Goal: Transaction & Acquisition: Subscribe to service/newsletter

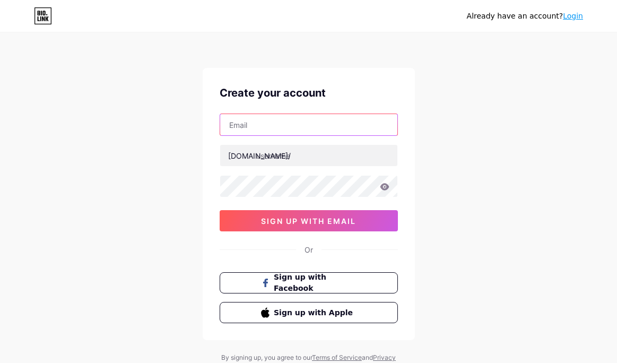
click at [272, 124] on input "text" at bounding box center [308, 124] width 177 height 21
type input "[EMAIL_ADDRESS][DOMAIN_NAME]"
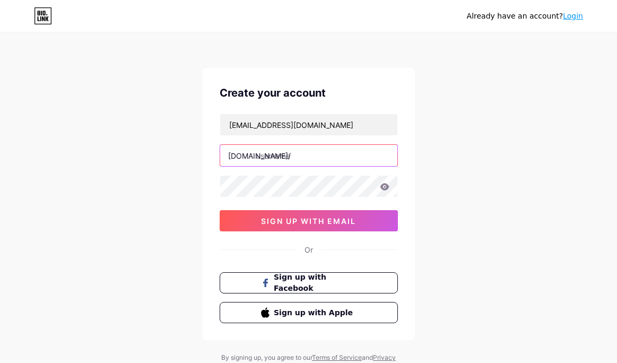
click at [280, 157] on input "text" at bounding box center [308, 155] width 177 height 21
type input "c"
type input "mcphscrd"
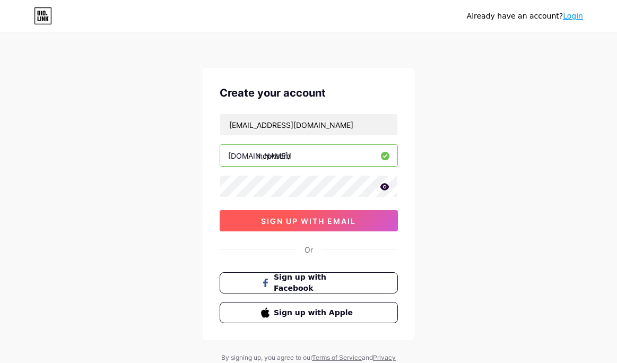
click at [294, 225] on button "sign up with email" at bounding box center [309, 220] width 178 height 21
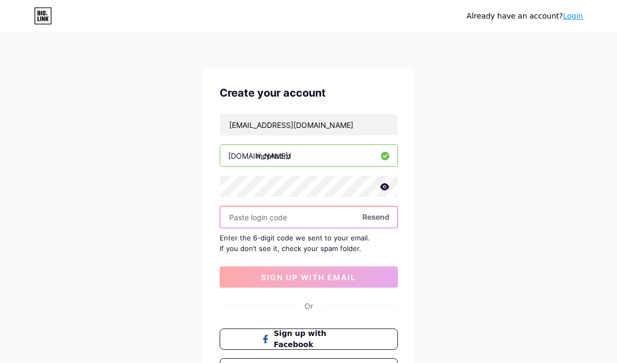
paste input "267309"
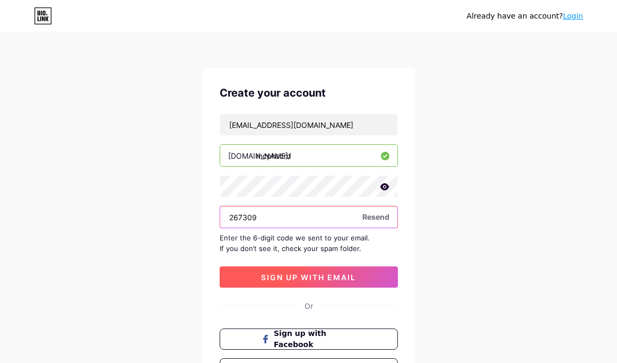
type input "267309"
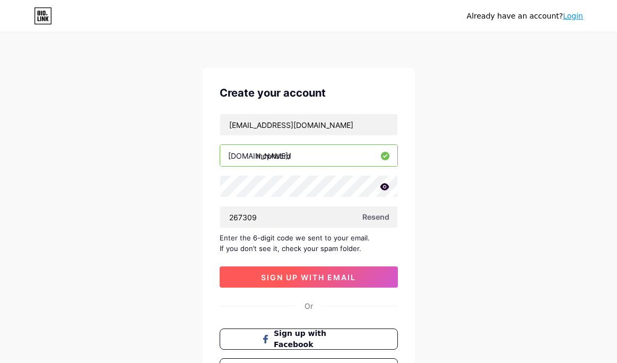
click at [283, 270] on button "sign up with email" at bounding box center [309, 276] width 178 height 21
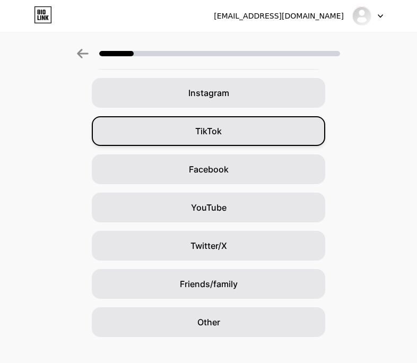
scroll to position [94, 0]
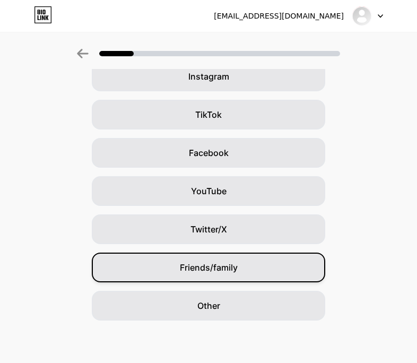
click at [262, 258] on div "Friends/family" at bounding box center [209, 268] width 234 height 30
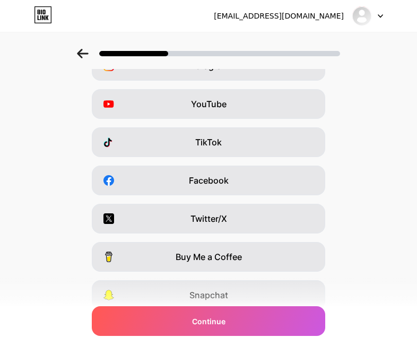
scroll to position [0, 0]
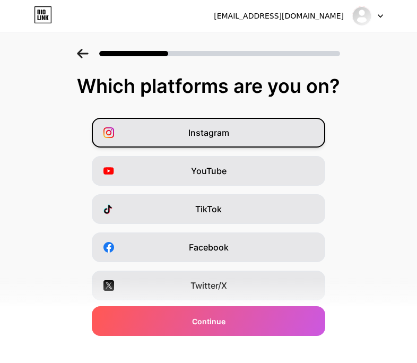
click at [250, 128] on div "Instagram" at bounding box center [209, 133] width 234 height 30
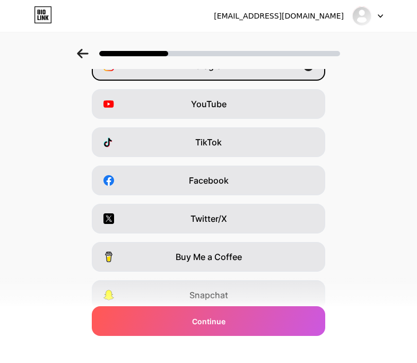
scroll to position [148, 0]
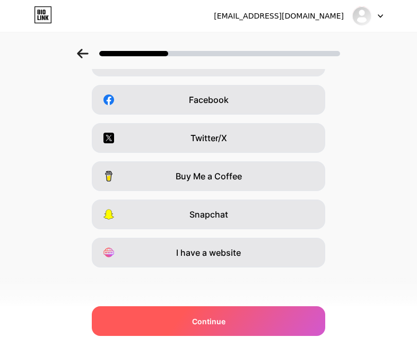
click at [236, 321] on div "Continue" at bounding box center [209, 321] width 234 height 30
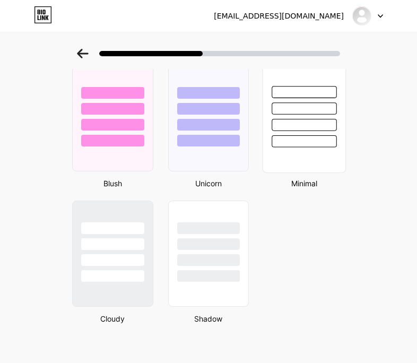
scroll to position [868, 0]
click at [296, 142] on div at bounding box center [304, 141] width 65 height 12
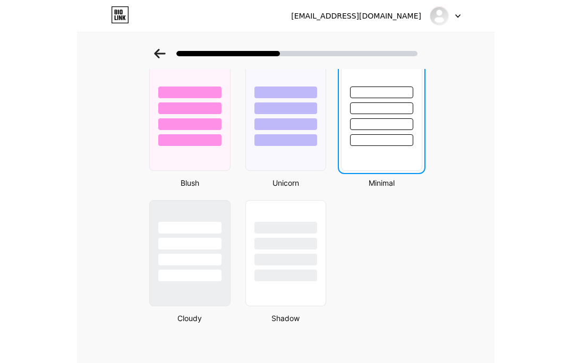
scroll to position [0, 0]
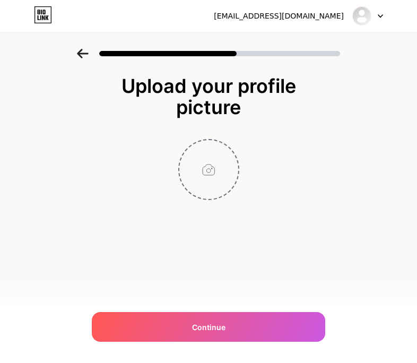
click at [211, 187] on input "file" at bounding box center [208, 169] width 59 height 59
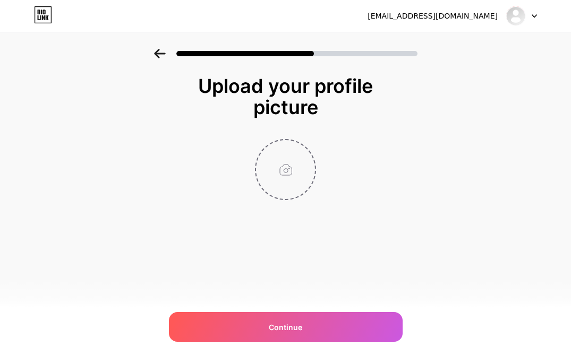
click at [297, 172] on input "file" at bounding box center [285, 169] width 59 height 59
type input "C:\fakepath\CRD Black Logo Square.png"
click at [269, 167] on img at bounding box center [285, 169] width 61 height 61
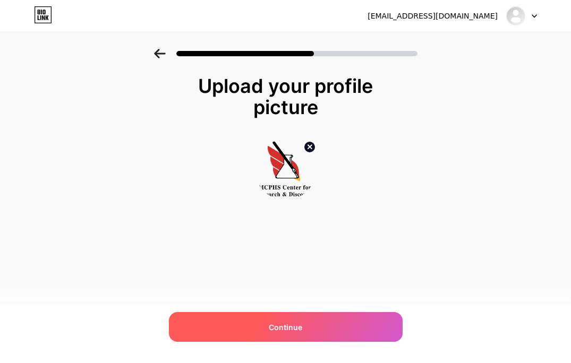
click at [300, 317] on div "Continue" at bounding box center [286, 327] width 234 height 30
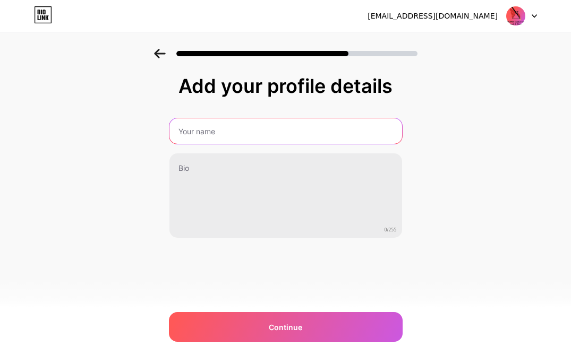
click at [255, 131] on input "text" at bounding box center [285, 130] width 232 height 25
type input "MCPHS Center for Research and Discovery"
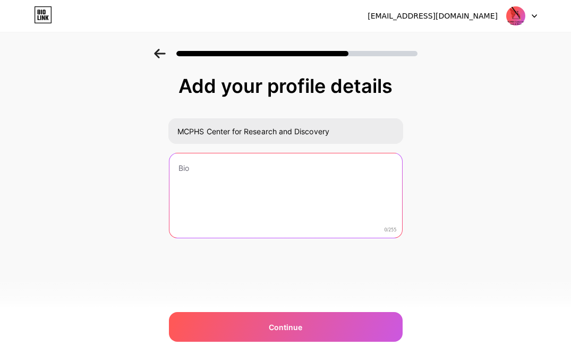
click at [215, 165] on textarea at bounding box center [285, 195] width 232 height 85
paste textarea "The Center for Research and Discovery at MCPHS is a hub of innovation and colla…"
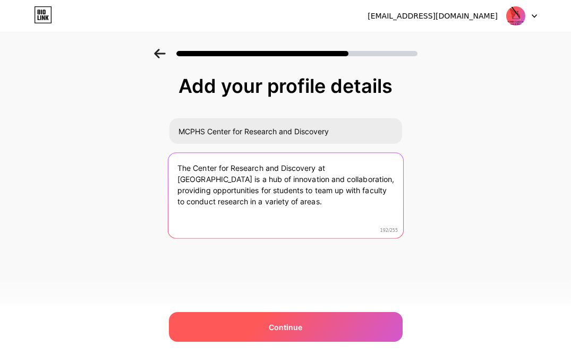
type textarea "The Center for Research and Discovery at MCPHS is a hub of innovation and colla…"
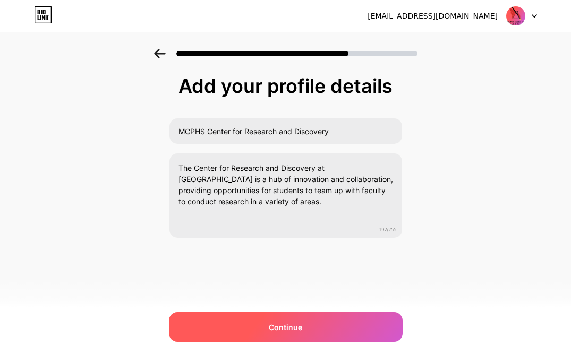
click at [291, 324] on span "Continue" at bounding box center [285, 327] width 33 height 11
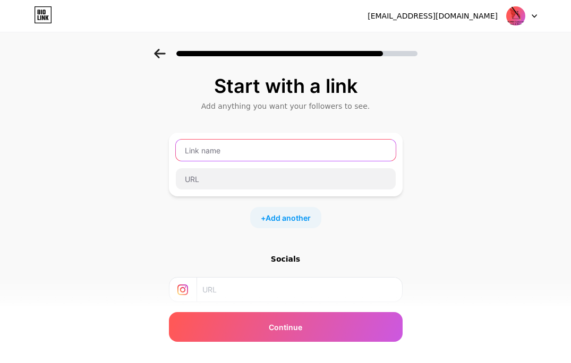
click at [232, 143] on input "text" at bounding box center [286, 150] width 220 height 21
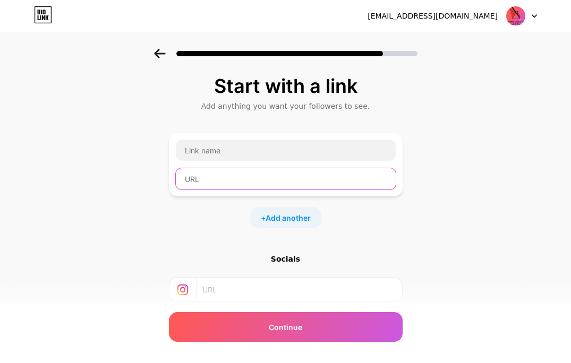
click at [205, 178] on input "text" at bounding box center [286, 178] width 220 height 21
paste input "https://www.mcphs.edu/faculty-and-research/centers-for-excellence/center-for-re…"
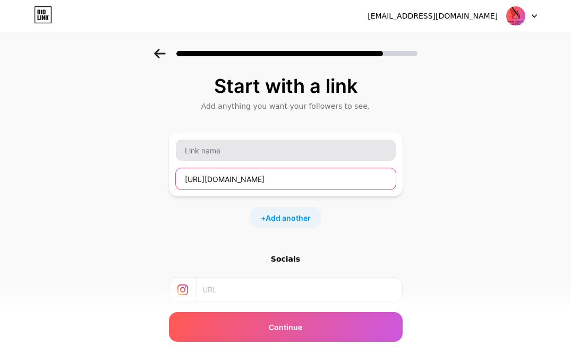
type input "https://www.mcphs.edu/faculty-and-research/centers-for-excellence/center-for-re…"
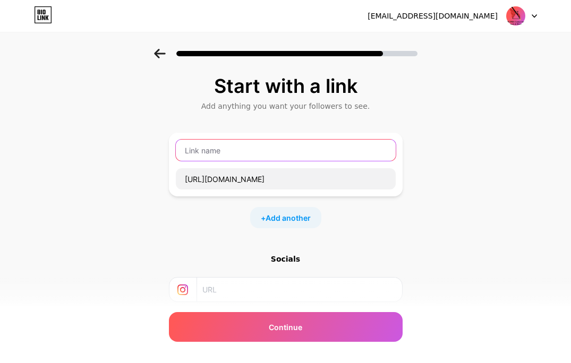
scroll to position [0, 0]
click at [208, 154] on input "text" at bounding box center [286, 150] width 220 height 21
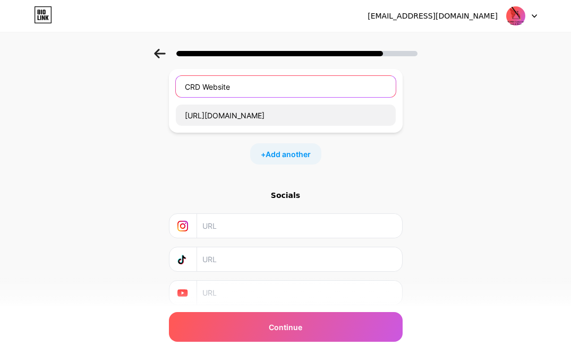
scroll to position [30, 0]
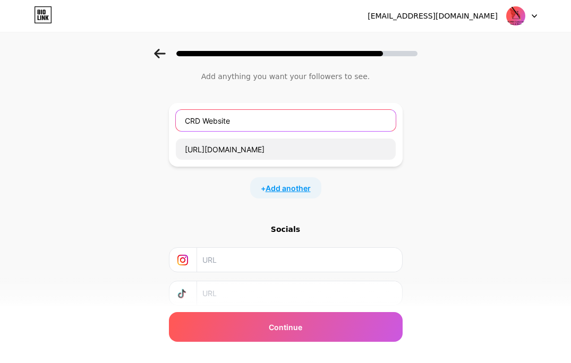
type input "CRD Website"
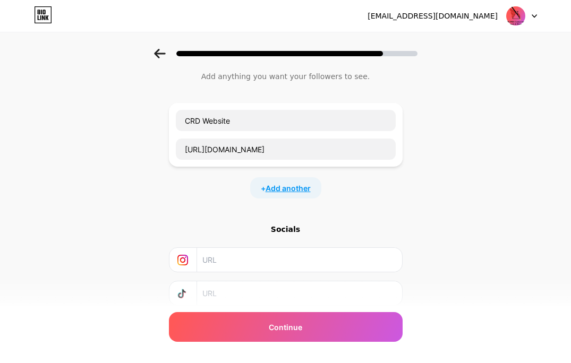
click at [281, 184] on span "Add another" at bounding box center [287, 188] width 45 height 11
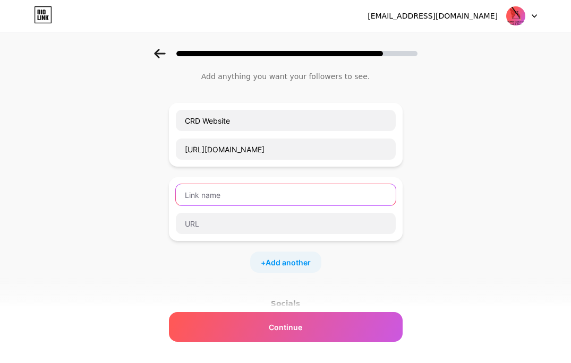
click at [250, 192] on input "text" at bounding box center [286, 194] width 220 height 21
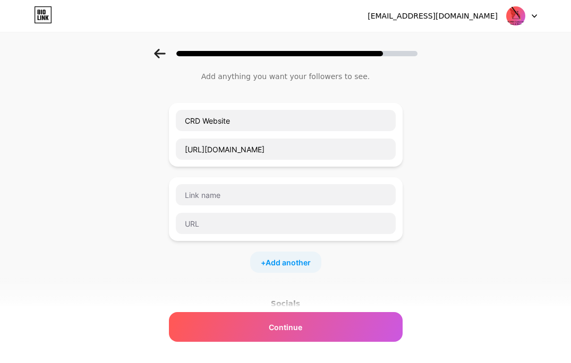
click at [211, 237] on div at bounding box center [286, 209] width 234 height 64
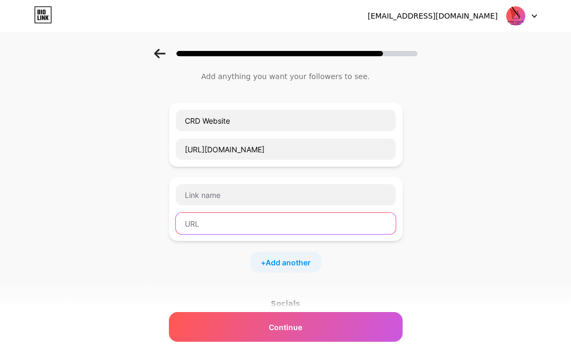
click at [211, 226] on input "text" at bounding box center [286, 223] width 220 height 21
paste input "https://mcphs.co1.qualtrics.com/jfe/form/SV_3Fduq2Zgz8Cmbno"
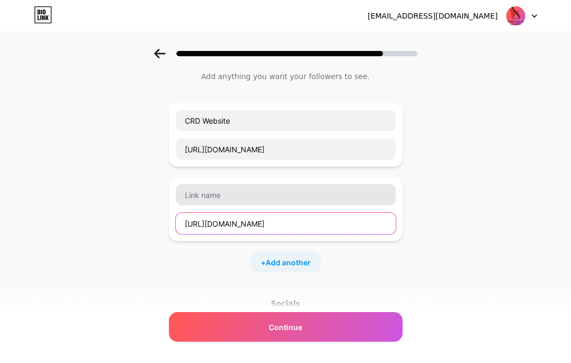
type input "https://mcphs.co1.qualtrics.com/jfe/form/SV_3Fduq2Zgz8Cmbno"
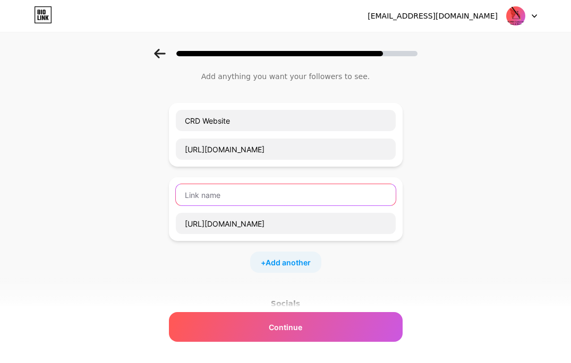
click at [214, 192] on input "text" at bounding box center [286, 194] width 220 height 21
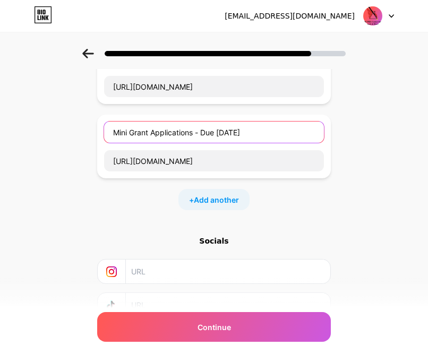
scroll to position [107, 0]
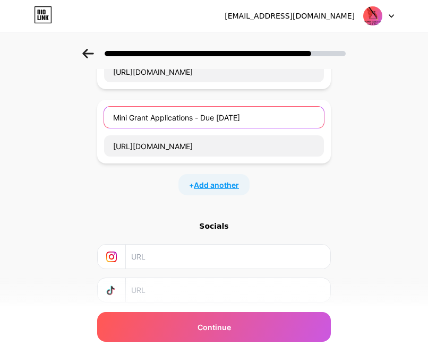
type input "Mini Grant Applications - Due September 26th"
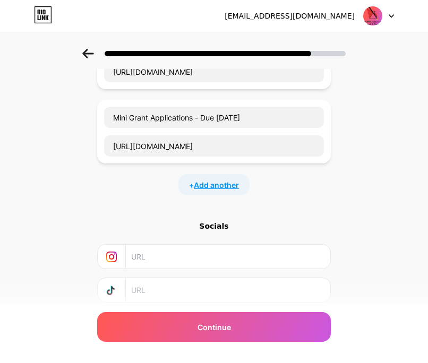
click at [205, 188] on span "Add another" at bounding box center [216, 184] width 45 height 11
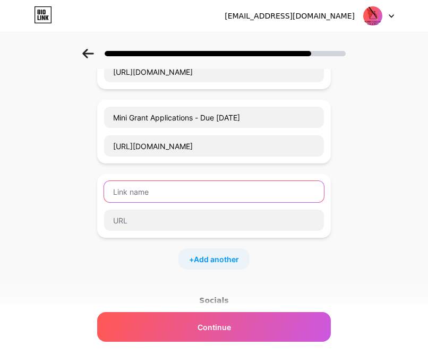
click at [167, 193] on input "text" at bounding box center [214, 191] width 220 height 21
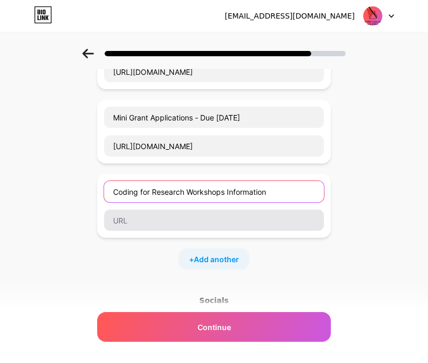
type input "Coding for Research Workshops Information"
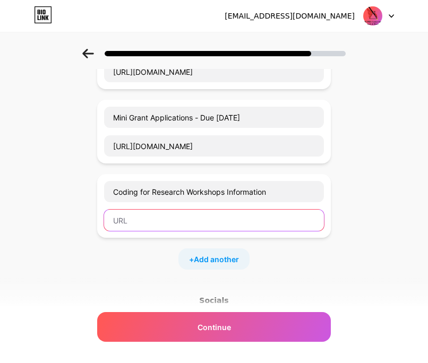
click at [146, 226] on input "text" at bounding box center [214, 220] width 220 height 21
paste input "https://www.canva.com/design/DAGvTTy3J0Y/0NHynlY2MHRqY_arMsM6rQ/view"
type input "https://www.canva.com/design/DAGvTTy3J0Y/0NHynlY2MHRqY_arMsM6rQ/view"
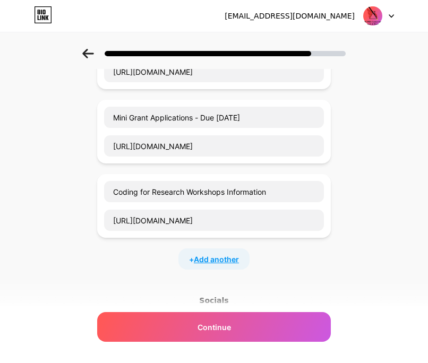
click at [219, 259] on span "Add another" at bounding box center [216, 259] width 45 height 11
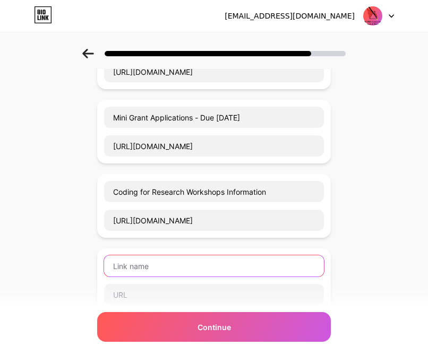
click at [156, 266] on input "text" at bounding box center [214, 265] width 220 height 21
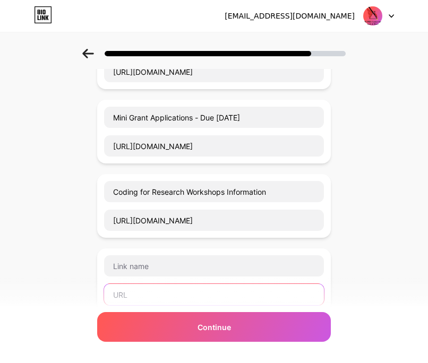
click at [142, 292] on input "text" at bounding box center [214, 294] width 220 height 21
paste input "https://mcphs.co1.qualtrics.com/jfe/form/SV_cMSt6cGvgMvn8fc"
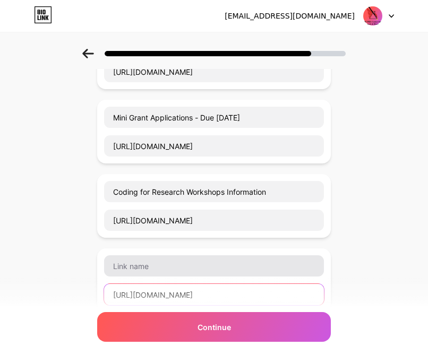
type input "https://mcphs.co1.qualtrics.com/jfe/form/SV_cMSt6cGvgMvn8fc"
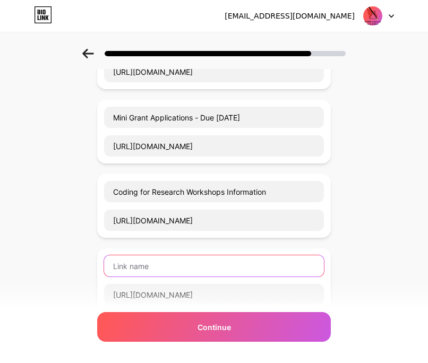
click at [129, 265] on input "text" at bounding box center [214, 265] width 220 height 21
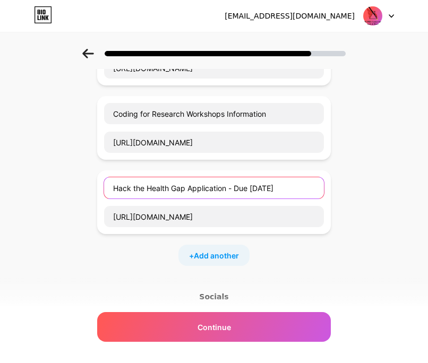
scroll to position [213, 0]
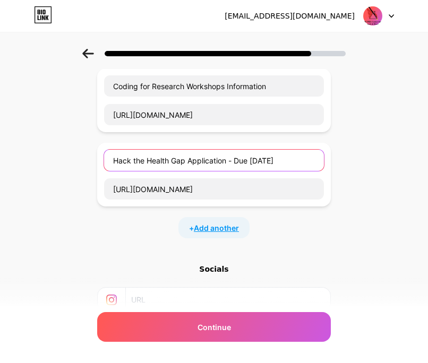
type input "Hack the Health Gap Application - Due September 19th"
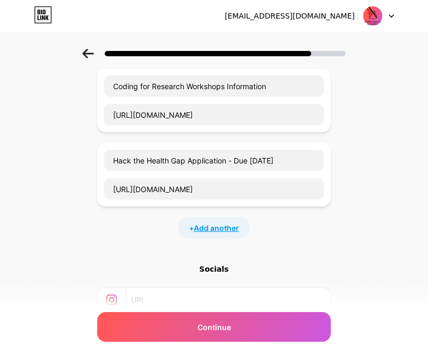
click at [215, 227] on span "Add another" at bounding box center [216, 227] width 45 height 11
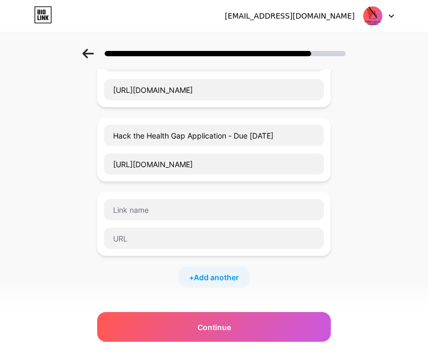
scroll to position [238, 0]
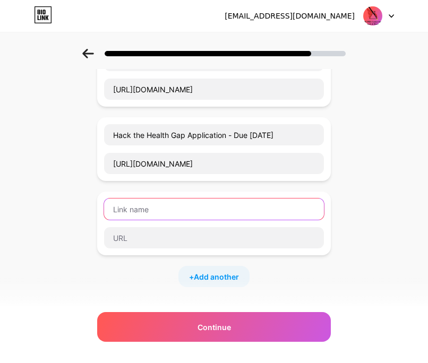
click at [137, 210] on input "text" at bounding box center [214, 208] width 220 height 21
click at [191, 211] on input "Register for AI Speaker on" at bounding box center [214, 208] width 220 height 21
click at [195, 211] on input "Register for AI Speaker on" at bounding box center [214, 208] width 220 height 21
click at [247, 206] on input "Register for AI Speaker Event on" at bounding box center [214, 208] width 220 height 21
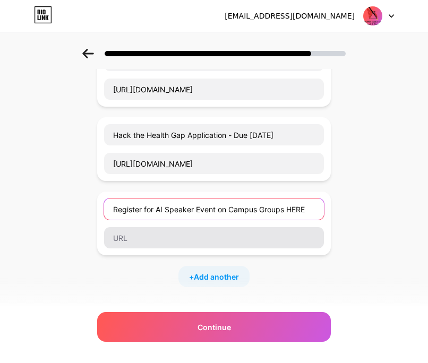
type input "Register for AI Speaker Event on Campus Groups HERE"
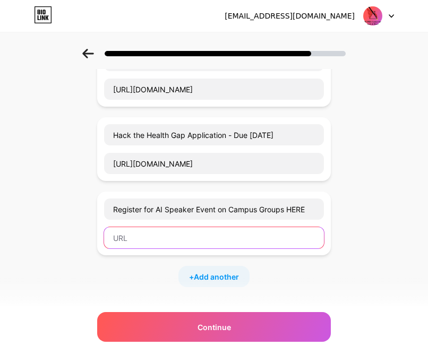
click at [228, 237] on input "text" at bounding box center [214, 237] width 220 height 21
click at [148, 240] on input "text" at bounding box center [214, 237] width 220 height 21
paste input "https://cglink.me/2sW/r383716"
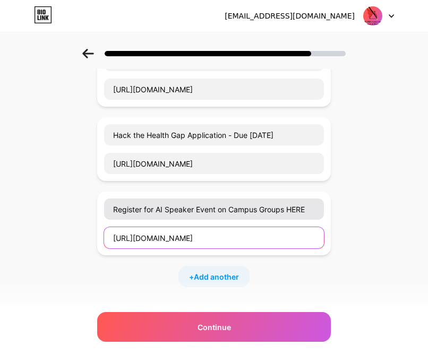
type input "https://cglink.me/2sW/r383716"
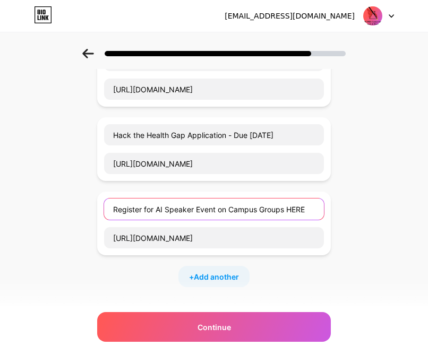
click at [153, 211] on input "Register for AI Speaker Event on Campus Groups HERE" at bounding box center [214, 208] width 220 height 21
type input "Register for 9/18 AI Speaker Event on Campus Groups HERE"
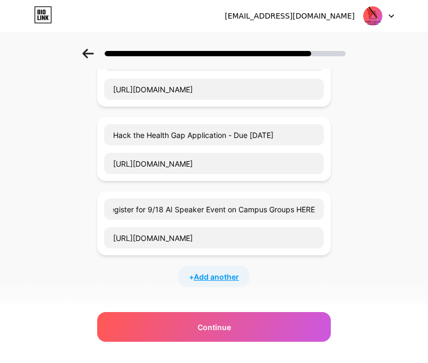
click at [212, 277] on span "Add another" at bounding box center [216, 276] width 45 height 11
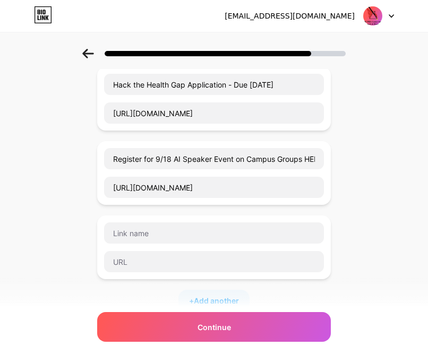
scroll to position [354, 0]
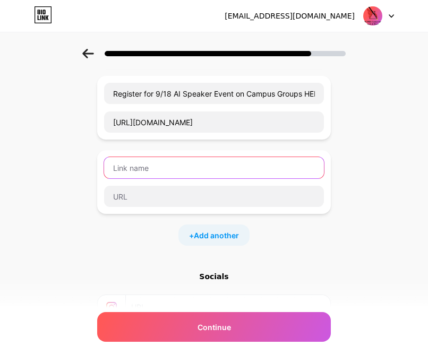
click at [145, 170] on input "text" at bounding box center [214, 167] width 220 height 21
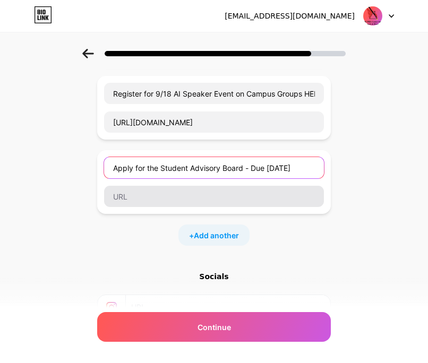
type input "Apply for the Student Advisory Board - Due September 19th"
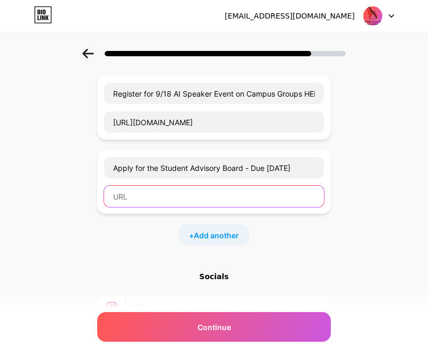
click at [146, 194] on input "text" at bounding box center [214, 196] width 220 height 21
paste input "https://mcphs.co1.qualtrics.com/jfe/form/SV_eVU11lBtaHxqC2O"
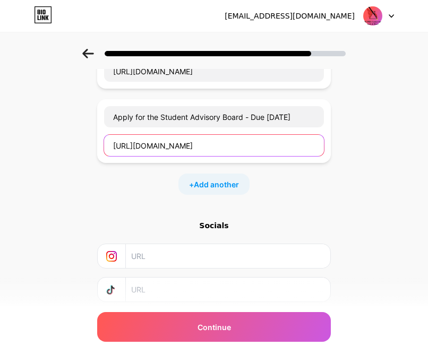
scroll to position [411, 0]
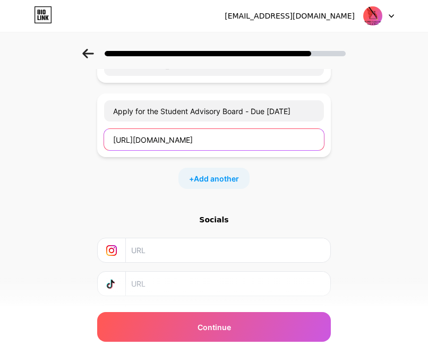
type input "https://mcphs.co1.qualtrics.com/jfe/form/SV_eVU11lBtaHxqC2O"
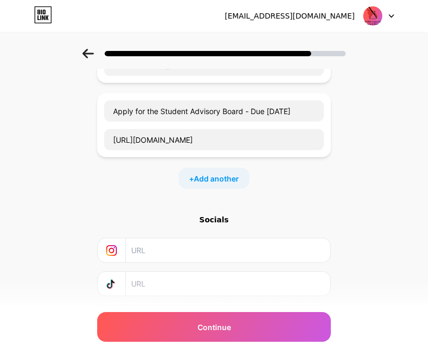
scroll to position [0, 0]
click at [154, 256] on input "text" at bounding box center [227, 250] width 193 height 24
paste input "https://www.instagram.com/mcphs_crd/"
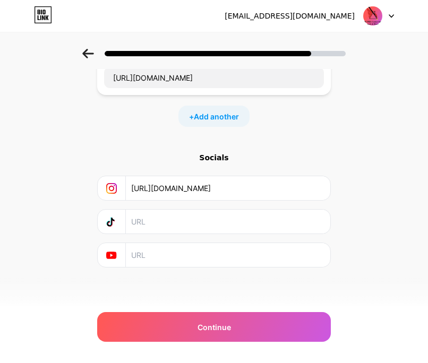
type input "https://www.instagram.com/mcphs_crd/"
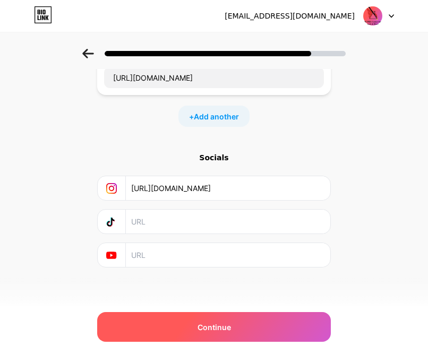
click at [186, 325] on div "Continue" at bounding box center [214, 327] width 234 height 30
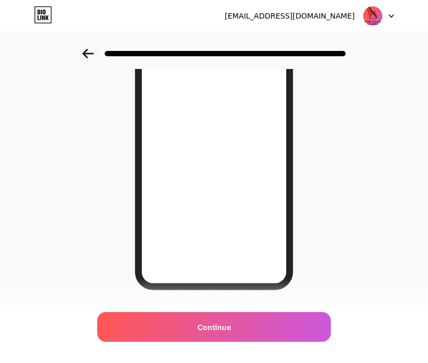
scroll to position [170, 0]
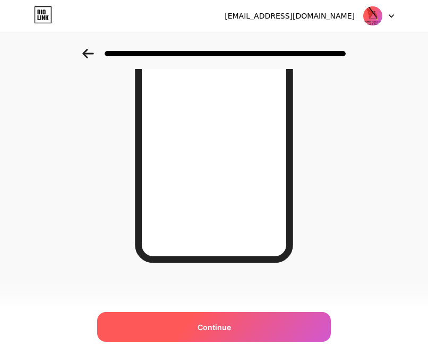
click at [222, 333] on div "Continue" at bounding box center [214, 327] width 234 height 30
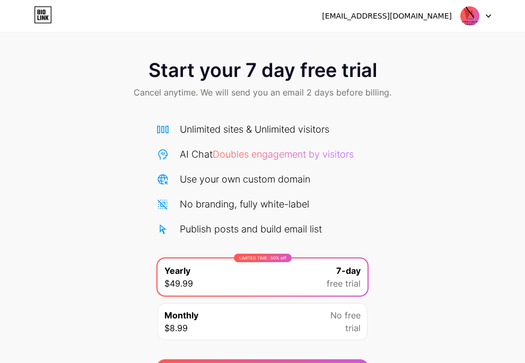
scroll to position [2, 0]
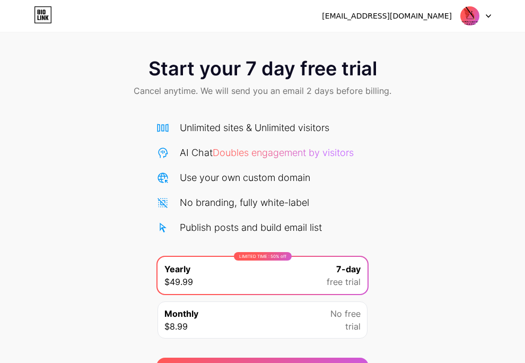
click at [290, 315] on div "Monthly $8.99 No free trial" at bounding box center [263, 319] width 210 height 37
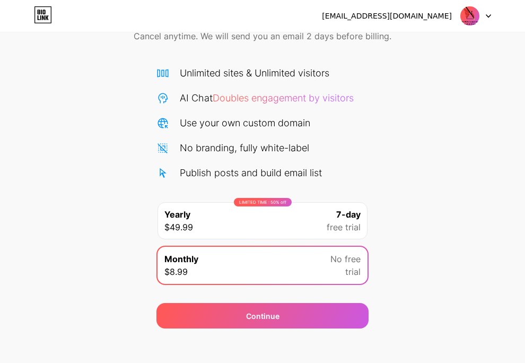
scroll to position [64, 0]
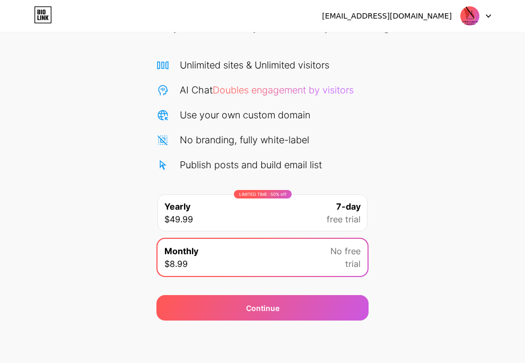
click at [278, 209] on div "LIMITED TIME : 50% off Yearly $49.99 7-day free trial" at bounding box center [263, 212] width 210 height 37
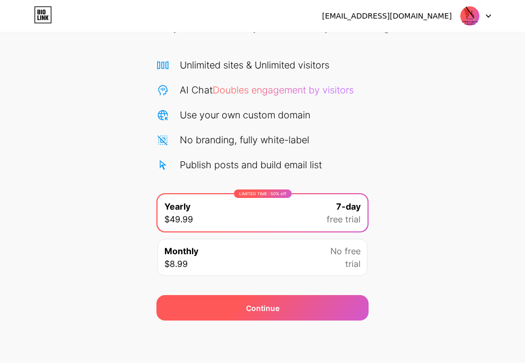
click at [234, 309] on div "Continue" at bounding box center [263, 307] width 212 height 25
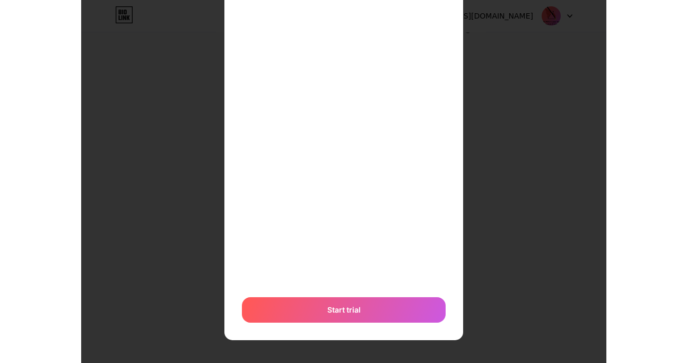
scroll to position [0, 0]
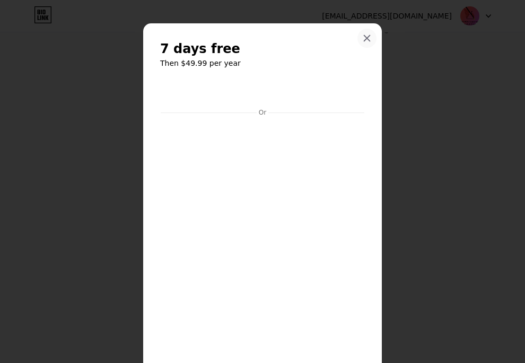
click at [368, 37] on icon at bounding box center [368, 39] width 6 height 6
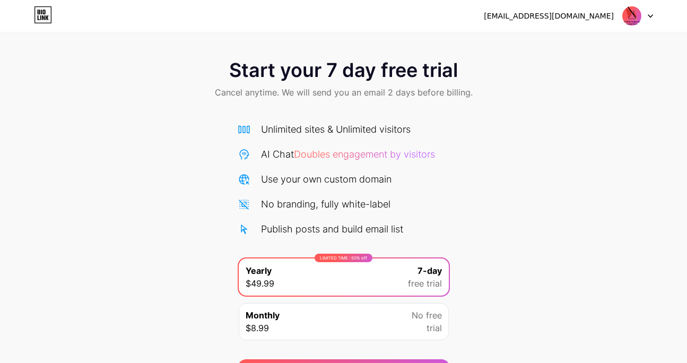
click at [597, 14] on div "[EMAIL_ADDRESS][DOMAIN_NAME]" at bounding box center [549, 16] width 130 height 11
click at [617, 15] on div at bounding box center [638, 15] width 31 height 19
click at [576, 12] on div "[EMAIL_ADDRESS][DOMAIN_NAME]" at bounding box center [549, 16] width 130 height 11
click at [41, 13] on icon at bounding box center [41, 12] width 1 height 5
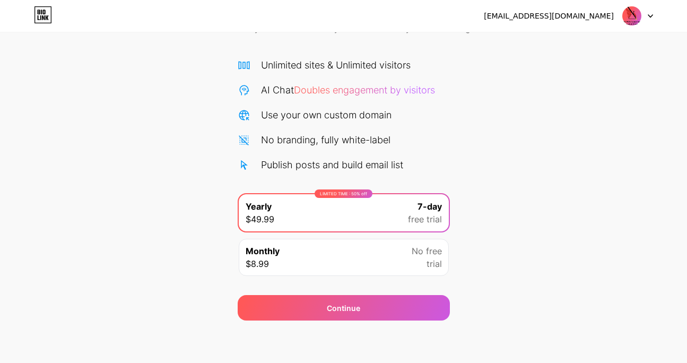
click at [352, 256] on div "Monthly $8.99 No free trial" at bounding box center [344, 257] width 210 height 37
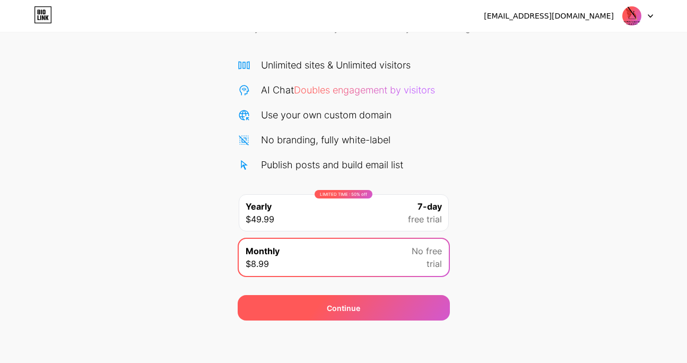
click at [370, 315] on div "Continue" at bounding box center [344, 307] width 212 height 25
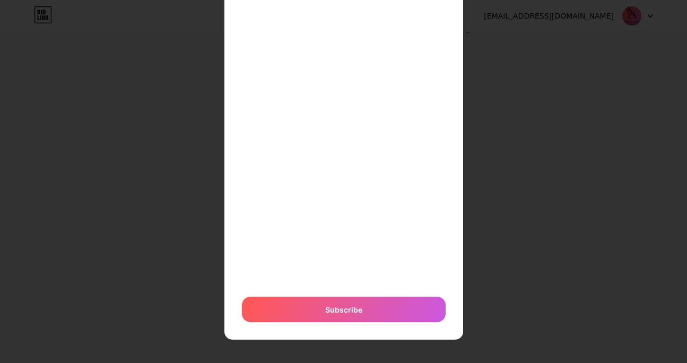
scroll to position [0, 0]
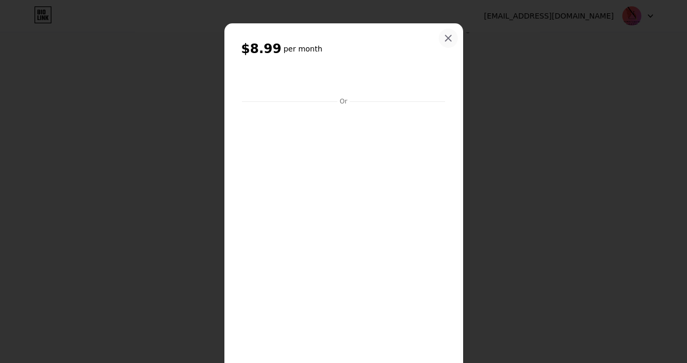
click at [447, 36] on icon at bounding box center [448, 38] width 8 height 8
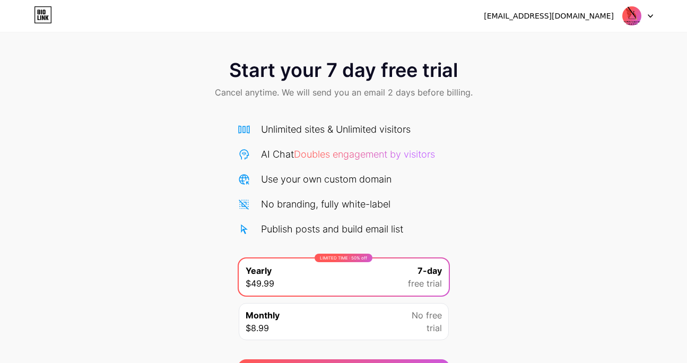
scroll to position [64, 0]
click at [566, 22] on div "[EMAIL_ADDRESS][DOMAIN_NAME]" at bounding box center [568, 15] width 169 height 19
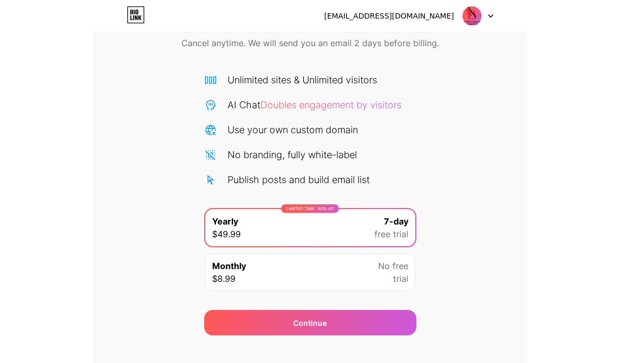
scroll to position [64, 0]
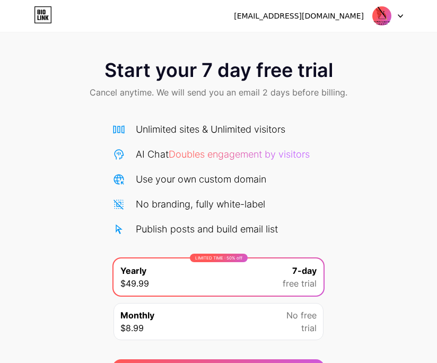
click at [339, 20] on div "[EMAIL_ADDRESS][DOMAIN_NAME]" at bounding box center [299, 16] width 130 height 11
click at [356, 19] on div "[EMAIL_ADDRESS][DOMAIN_NAME]" at bounding box center [299, 16] width 130 height 11
click at [403, 20] on div "[EMAIL_ADDRESS][DOMAIN_NAME] Logout" at bounding box center [218, 15] width 437 height 19
click at [398, 14] on icon at bounding box center [400, 16] width 5 height 4
click at [381, 16] on img at bounding box center [382, 16] width 20 height 20
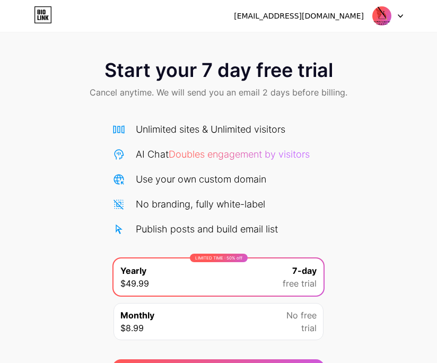
click at [381, 16] on img at bounding box center [382, 16] width 20 height 20
click at [43, 9] on icon at bounding box center [43, 14] width 18 height 17
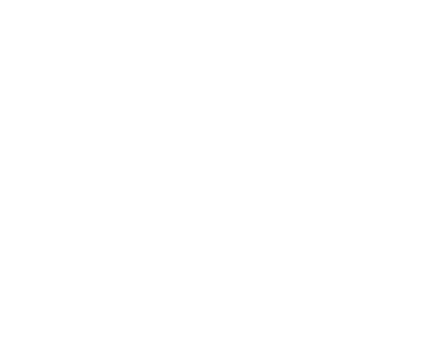
click at [43, 0] on html at bounding box center [218, 0] width 437 height 0
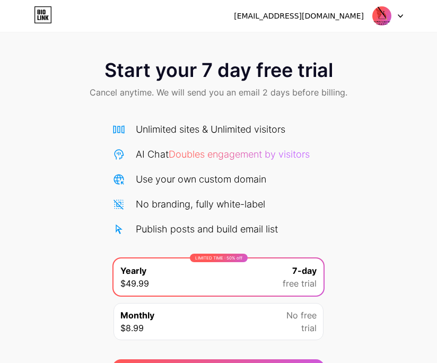
click at [43, 9] on icon at bounding box center [43, 14] width 18 height 17
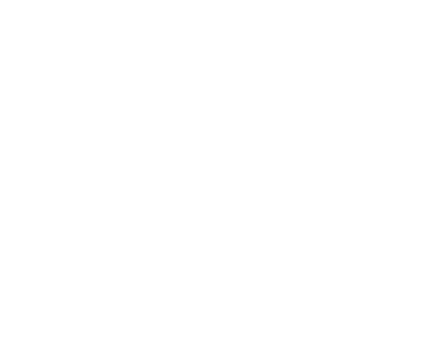
click at [43, 0] on html at bounding box center [218, 0] width 437 height 0
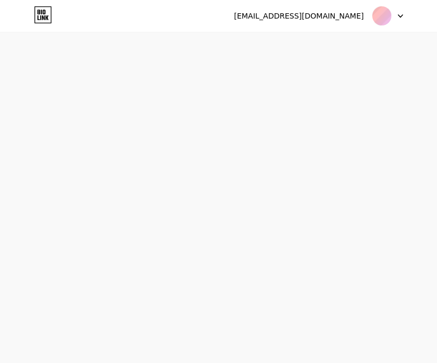
click at [43, 9] on html "emmab5164@gmail.com Logout Link Copied Start your 7 day free trial Cancel anyti…" at bounding box center [218, 181] width 437 height 363
click at [43, 9] on icon at bounding box center [43, 14] width 18 height 17
click at [43, 9] on html "emmab5164@gmail.com Logout Link Copied Start your 7 day free trial Cancel anyti…" at bounding box center [218, 181] width 437 height 363
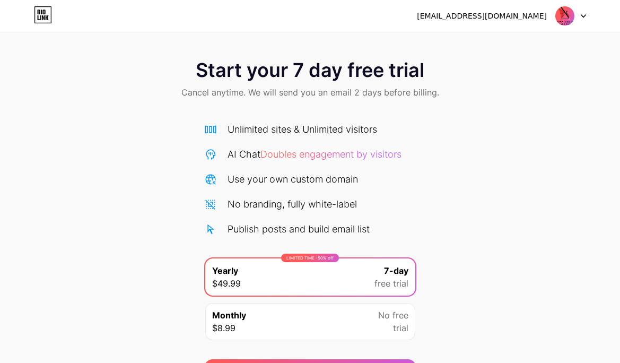
click at [437, 19] on div at bounding box center [571, 15] width 31 height 19
click at [437, 13] on img at bounding box center [565, 16] width 20 height 20
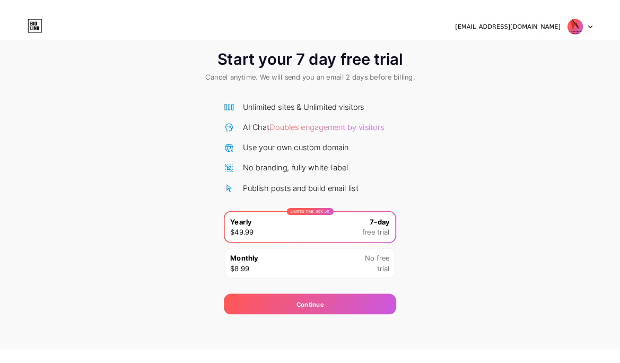
scroll to position [14, 0]
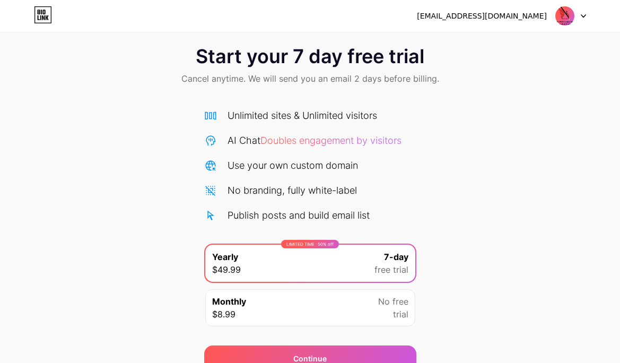
click at [197, 117] on div "Start your 7 day free trial Cancel anytime. We will send you an email 2 days be…" at bounding box center [310, 203] width 620 height 336
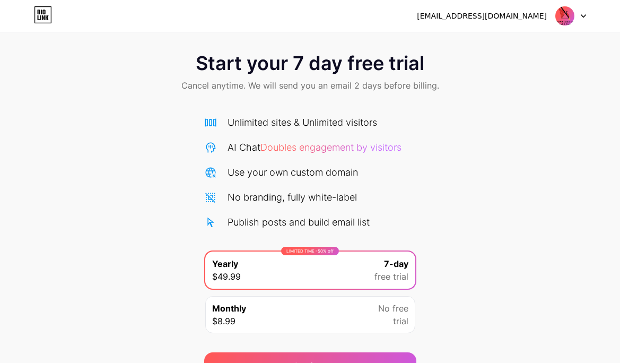
scroll to position [0, 0]
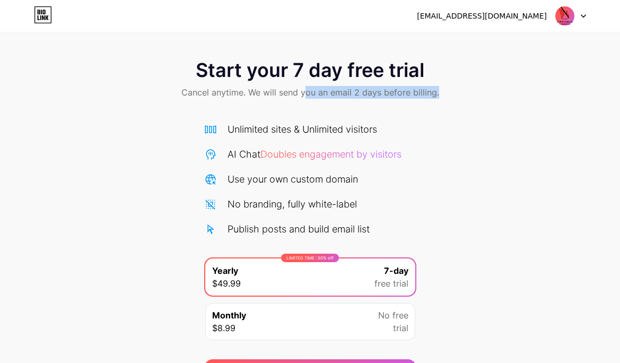
drag, startPoint x: 307, startPoint y: 91, endPoint x: 512, endPoint y: 89, distance: 204.3
click at [437, 89] on div "Start your 7 day free trial Cancel anytime. We will send you an email 2 days be…" at bounding box center [310, 80] width 620 height 63
click at [437, 11] on div at bounding box center [571, 15] width 31 height 19
click at [437, 14] on img at bounding box center [565, 16] width 20 height 20
